Goal: Information Seeking & Learning: Learn about a topic

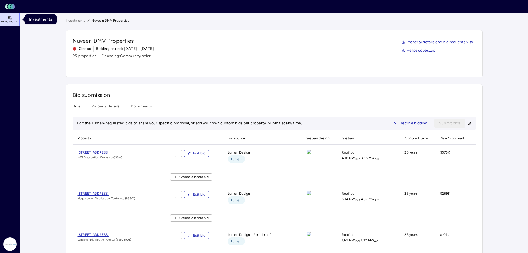
click at [15, 20] on span "Investments" at bounding box center [9, 21] width 17 height 3
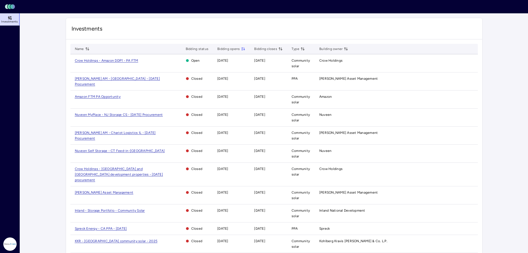
click at [112, 61] on span "Crow Holdings - Amazon DDP1 - PA FTM" at bounding box center [107, 61] width 64 height 4
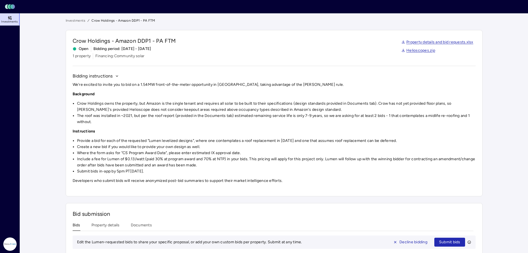
click at [78, 21] on link "Investments" at bounding box center [76, 21] width 20 height 6
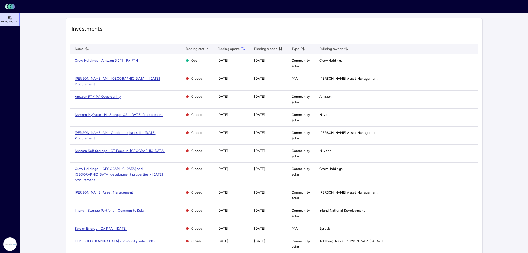
click at [109, 59] on span "Crow Holdings - Amazon DDP1 - PA FTM" at bounding box center [107, 61] width 64 height 4
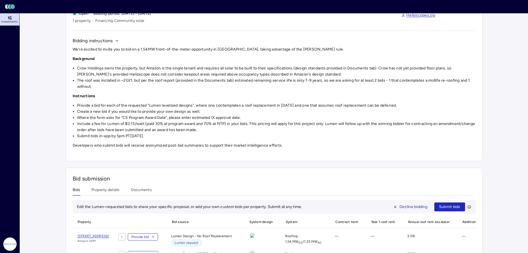
scroll to position [82, 0]
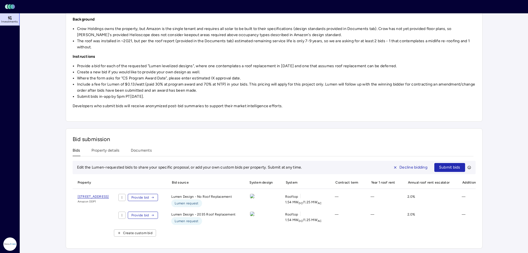
click at [112, 142] on div "Investments Crow Holdings - Amazon DDP1 - PA FTM Crow Holdings - Amazon DDP1 - …" at bounding box center [274, 95] width 417 height 305
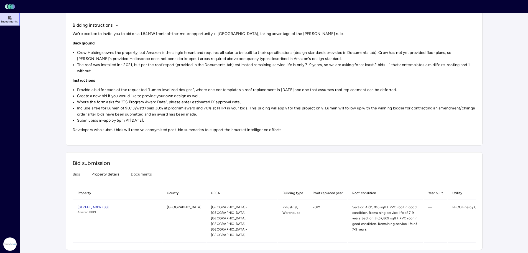
click at [151, 173] on button "Documents" at bounding box center [141, 175] width 21 height 9
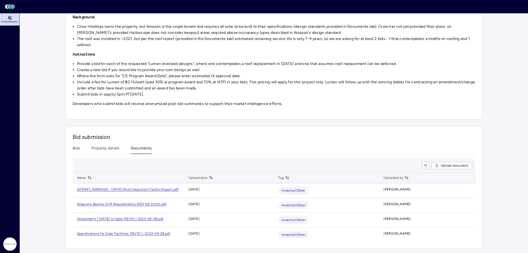
scroll to position [77, 0]
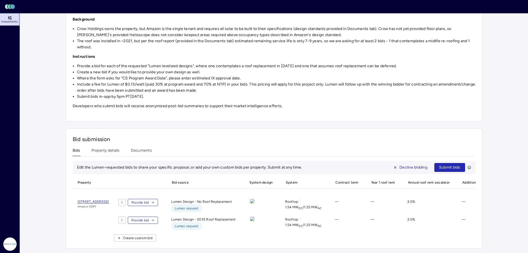
click at [75, 147] on button "Bids" at bounding box center [77, 151] width 8 height 9
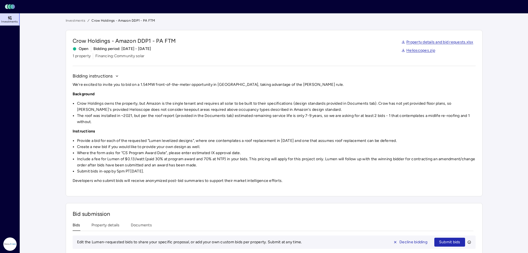
click at [80, 20] on link "Investments" at bounding box center [76, 21] width 20 height 6
